Goal: Answer question/provide support

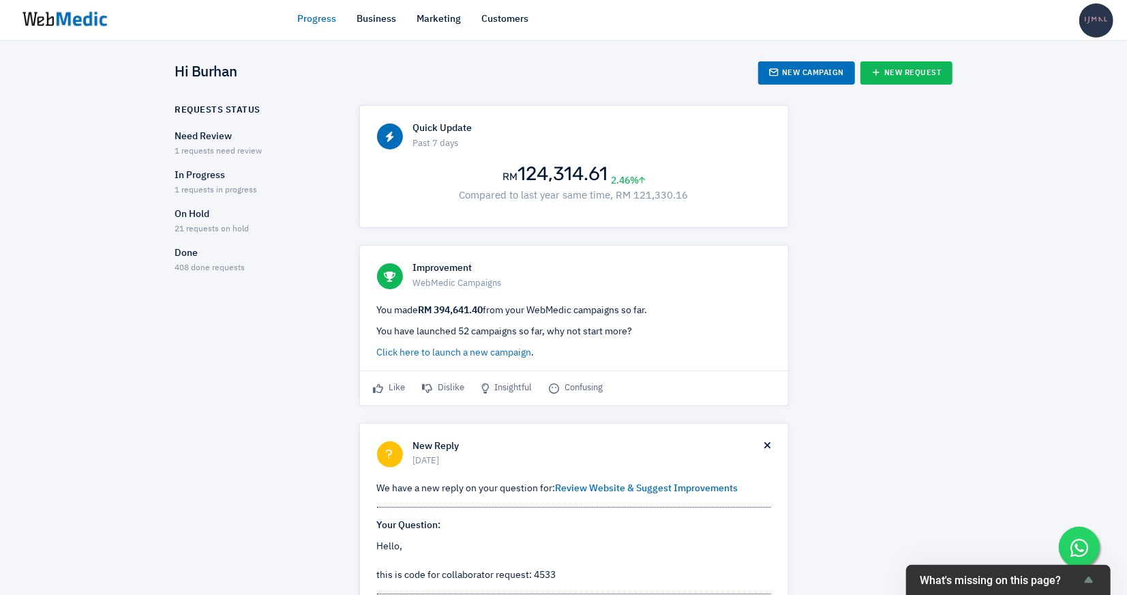
click at [222, 149] on span "1 requests need review" at bounding box center [218, 151] width 87 height 8
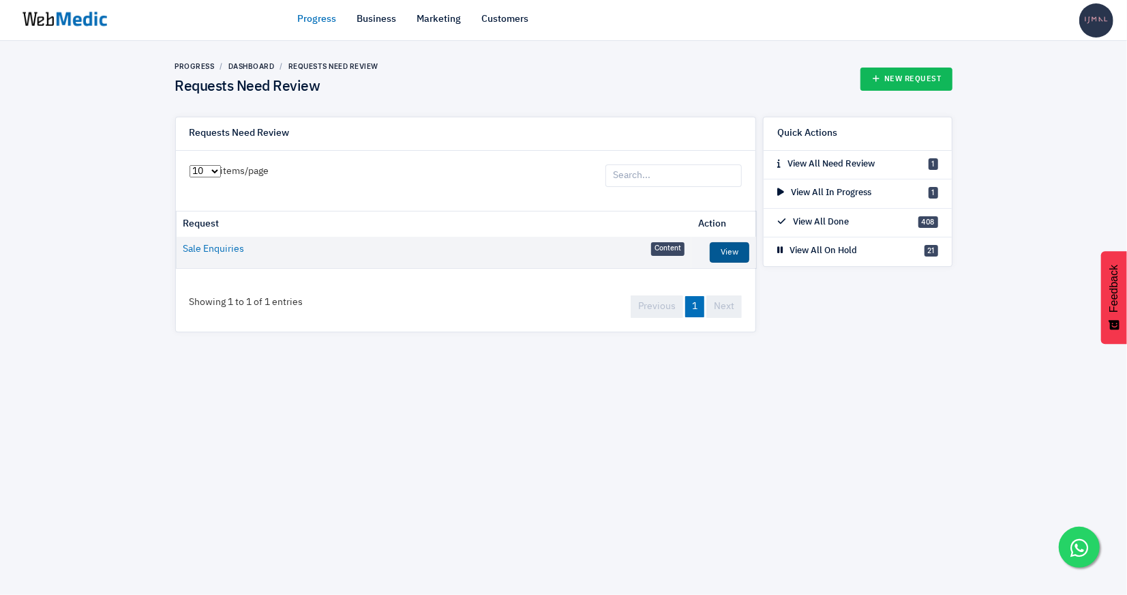
click at [732, 252] on link "View" at bounding box center [730, 252] width 40 height 20
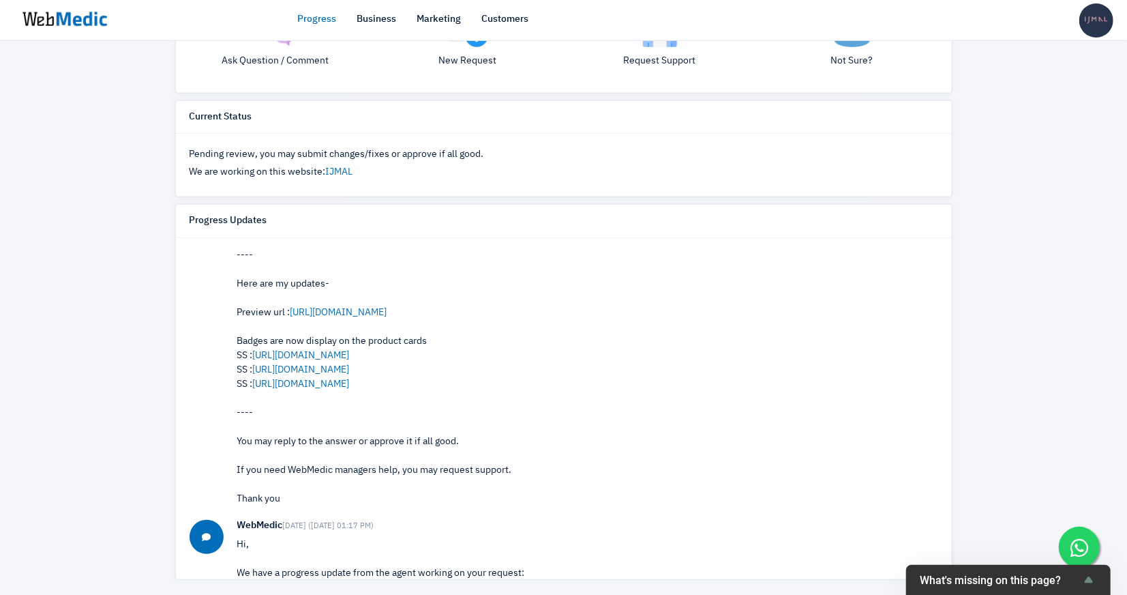
scroll to position [49, 0]
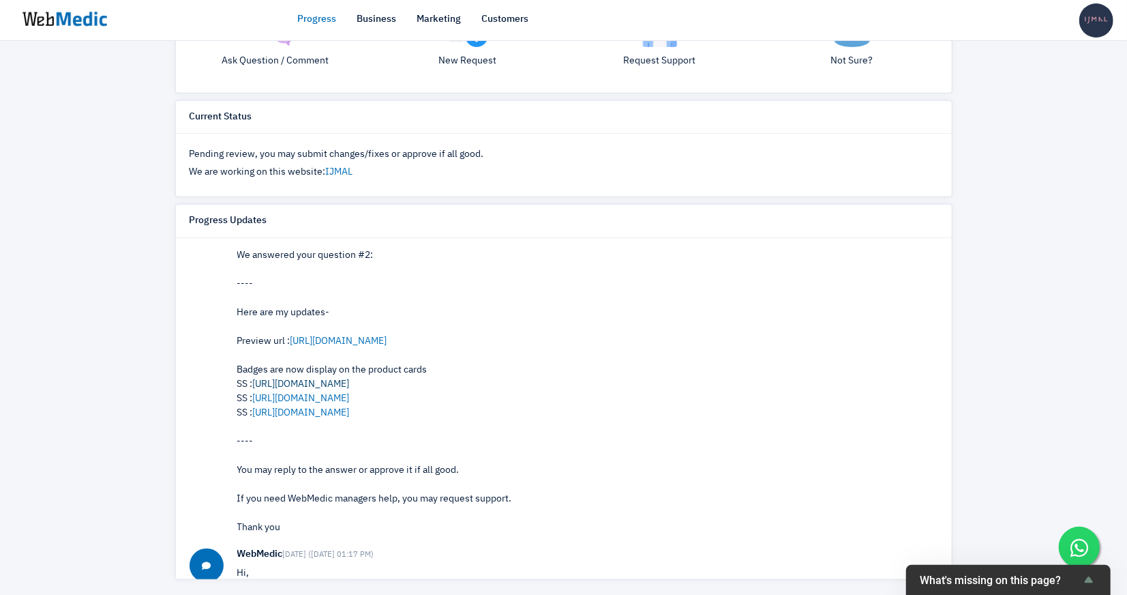
click at [342, 379] on link "[URL][DOMAIN_NAME]" at bounding box center [301, 384] width 97 height 10
click at [350, 395] on link "https://prnt.sc/J7etg_HKCOrd" at bounding box center [301, 398] width 97 height 10
click at [346, 408] on link "https://prnt.sc/YjBXt4MgV4W9" at bounding box center [301, 413] width 97 height 10
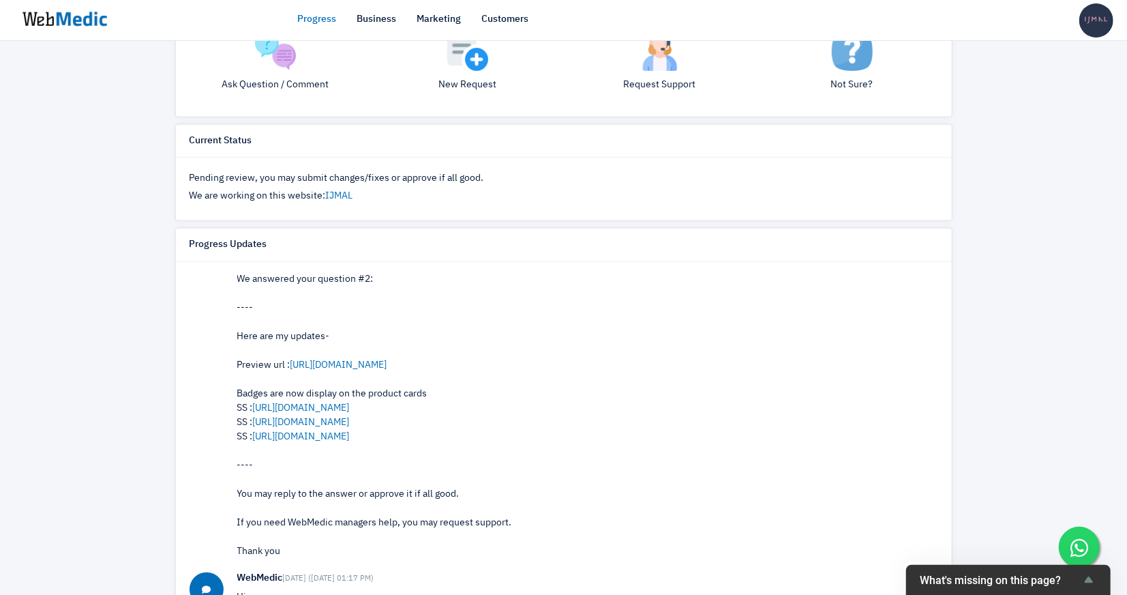
scroll to position [422, 0]
